Goal: Transaction & Acquisition: Book appointment/travel/reservation

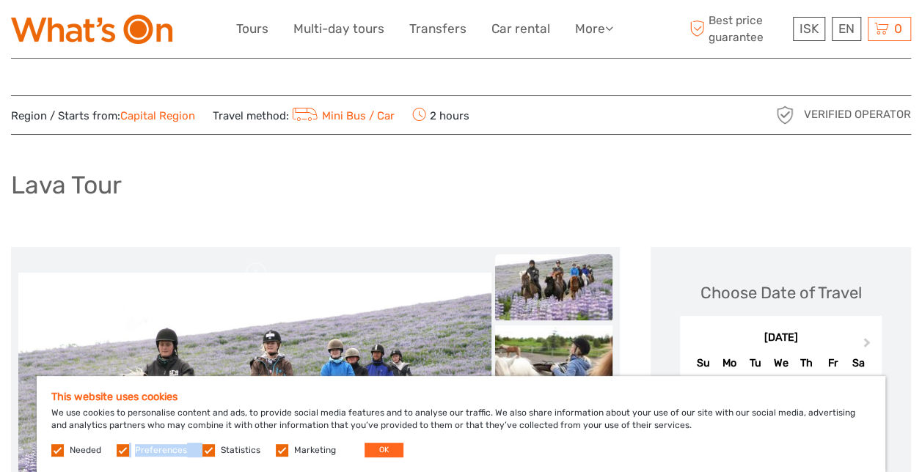
drag, startPoint x: 121, startPoint y: 453, endPoint x: 204, endPoint y: 452, distance: 82.9
click at [204, 452] on div "Needed Preferences Statistics Marketing OK" at bounding box center [229, 450] width 356 height 15
click at [204, 452] on label at bounding box center [208, 450] width 12 height 12
click at [0, 0] on input "checkbox" at bounding box center [0, 0] width 0 height 0
click at [120, 449] on label at bounding box center [123, 450] width 12 height 12
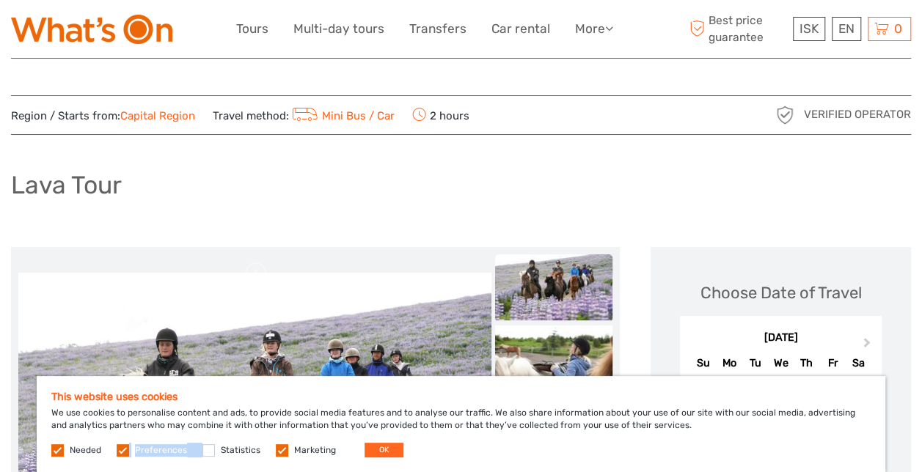
click at [0, 0] on input "checkbox" at bounding box center [0, 0] width 0 height 0
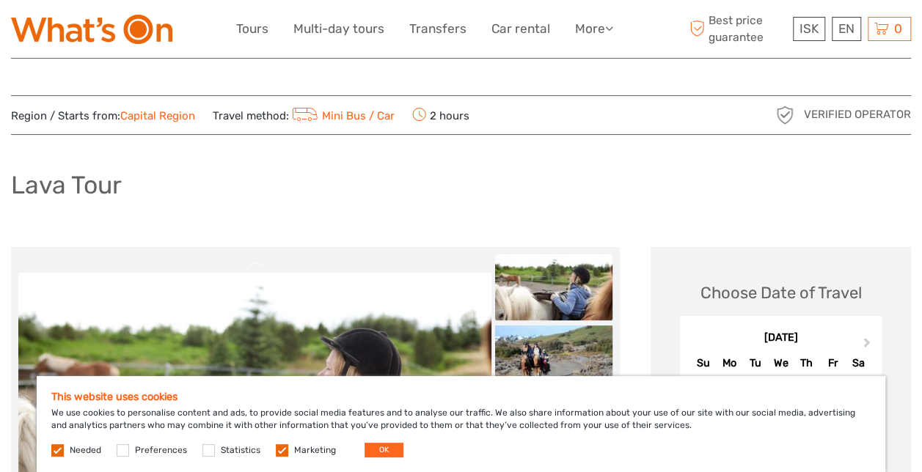
click at [277, 450] on label at bounding box center [282, 450] width 12 height 12
click at [0, 0] on input "checkbox" at bounding box center [0, 0] width 0 height 0
click at [382, 454] on button "OK" at bounding box center [383, 450] width 39 height 15
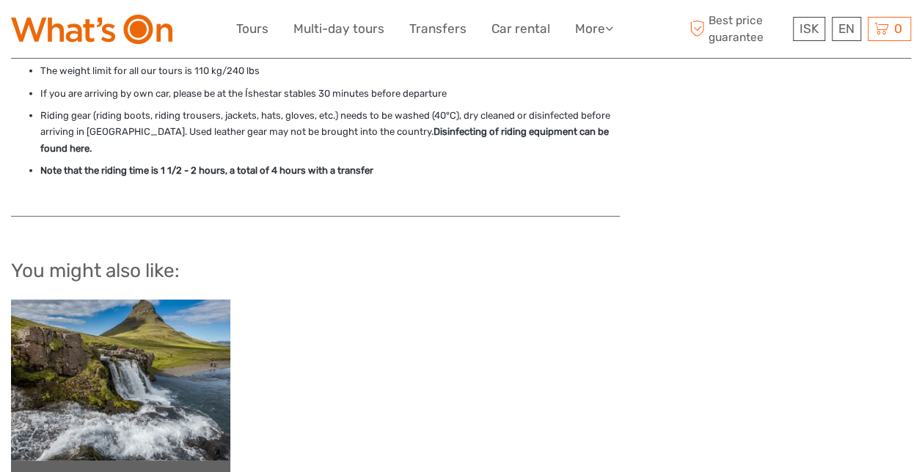
scroll to position [1819, 0]
